Goal: Navigation & Orientation: Find specific page/section

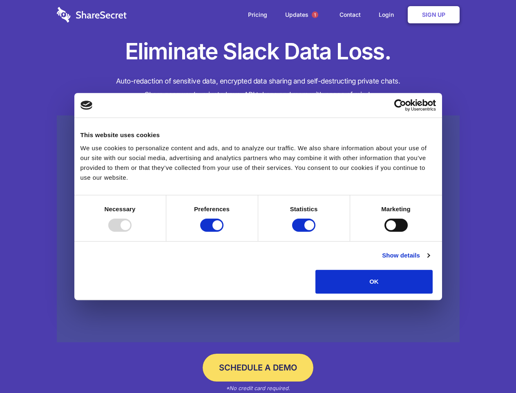
click at [132, 231] on div at bounding box center [119, 224] width 23 height 13
click at [224, 231] on input "Preferences" at bounding box center [211, 224] width 23 height 13
checkbox input "false"
click at [305, 231] on input "Statistics" at bounding box center [303, 224] width 23 height 13
checkbox input "false"
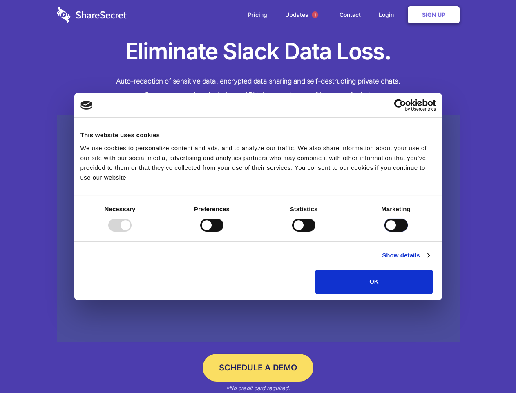
click at [385, 231] on input "Marketing" at bounding box center [396, 224] width 23 height 13
checkbox input "true"
click at [430, 260] on link "Show details" at bounding box center [405, 255] width 47 height 10
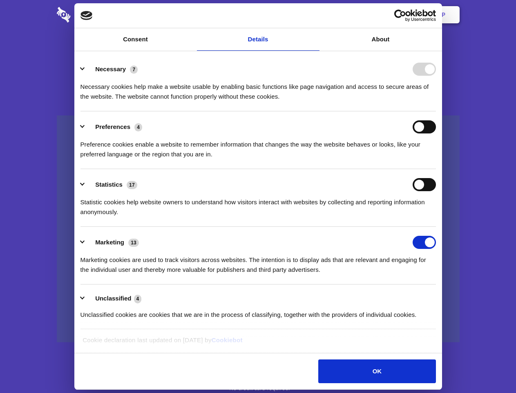
click at [436, 111] on li "Necessary 7 Necessary cookies help make a website usable by enabling basic func…" at bounding box center [259, 83] width 356 height 58
click at [315, 15] on span "1" at bounding box center [315, 14] width 7 height 7
